Goal: Information Seeking & Learning: Learn about a topic

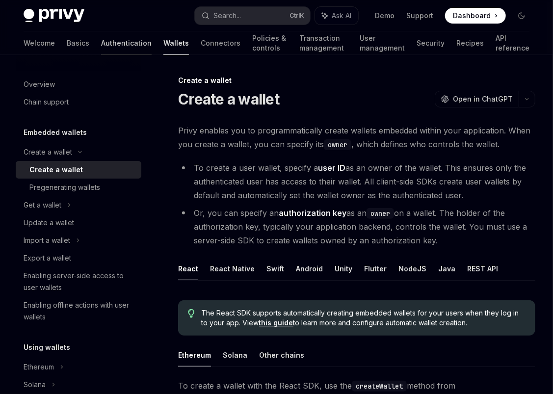
click at [101, 41] on link "Authentication" at bounding box center [126, 43] width 51 height 24
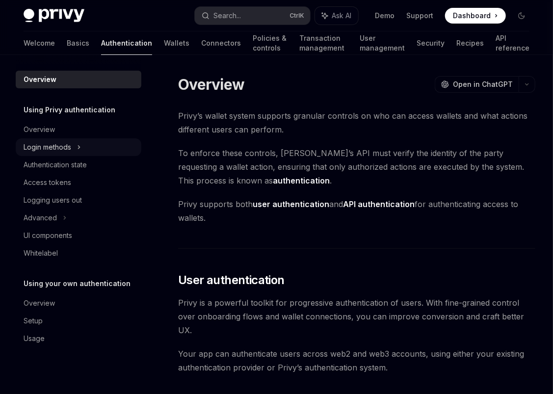
click at [55, 145] on div "Login methods" at bounding box center [48, 147] width 48 height 12
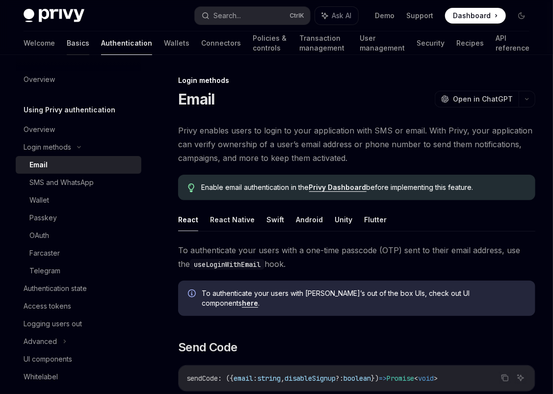
click at [67, 45] on link "Basics" at bounding box center [78, 43] width 23 height 24
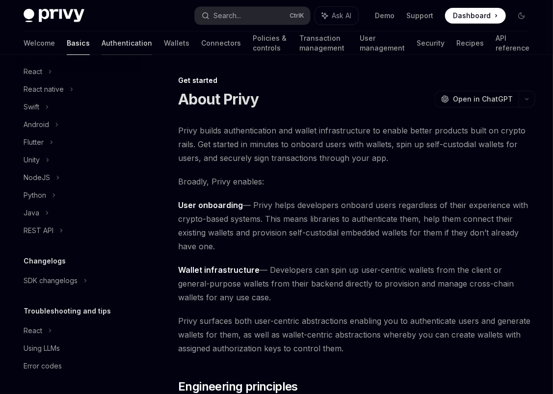
click at [102, 41] on link "Authentication" at bounding box center [127, 43] width 51 height 24
type textarea "*"
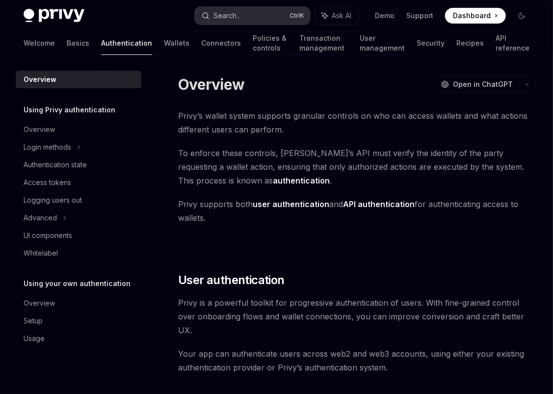
click at [234, 16] on div "Search..." at bounding box center [226, 16] width 27 height 12
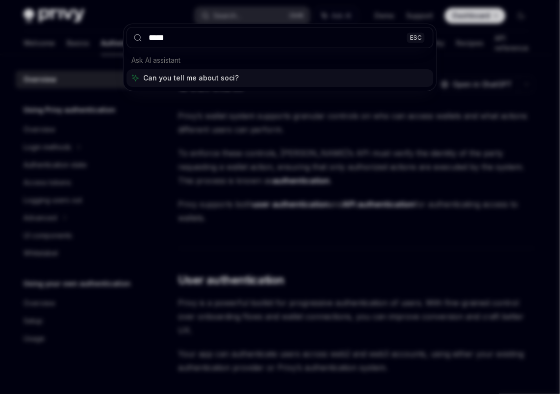
type input "******"
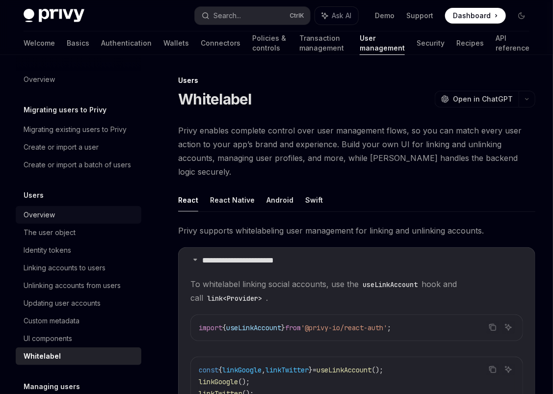
click at [58, 221] on div "Overview" at bounding box center [80, 215] width 112 height 12
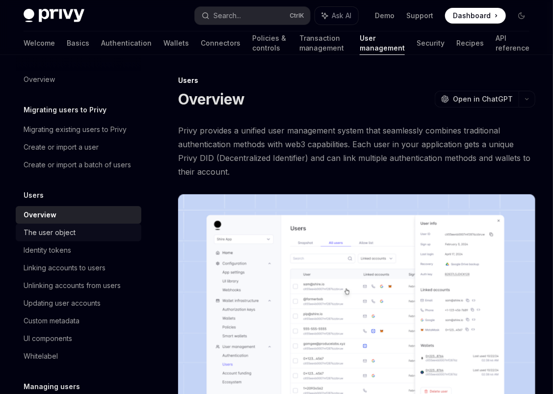
click at [59, 238] on div "The user object" at bounding box center [50, 233] width 52 height 12
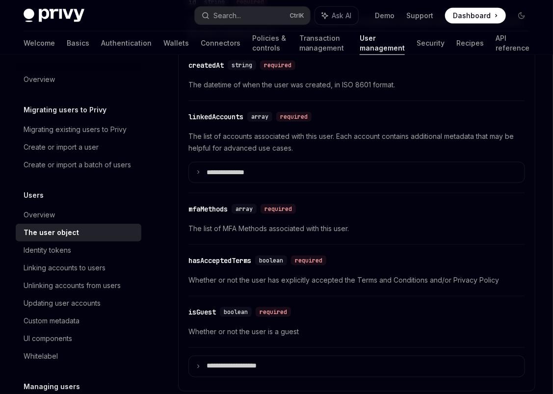
scroll to position [539, 0]
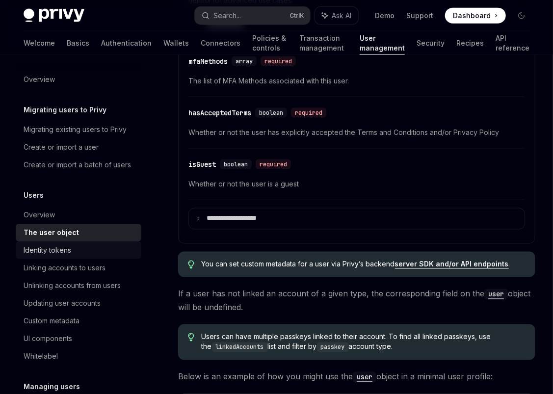
click at [75, 256] on div "Identity tokens" at bounding box center [80, 250] width 112 height 12
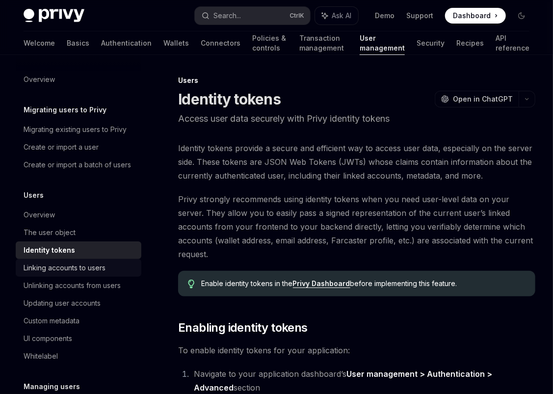
click at [78, 274] on div "Linking accounts to users" at bounding box center [65, 268] width 82 height 12
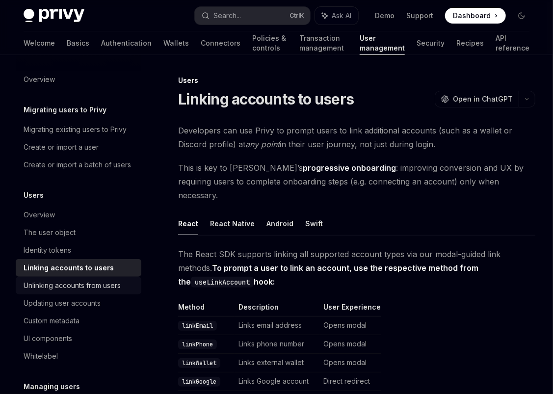
click at [78, 291] on div "Unlinking accounts from users" at bounding box center [72, 286] width 97 height 12
type textarea "*"
